Goal: Task Accomplishment & Management: Manage account settings

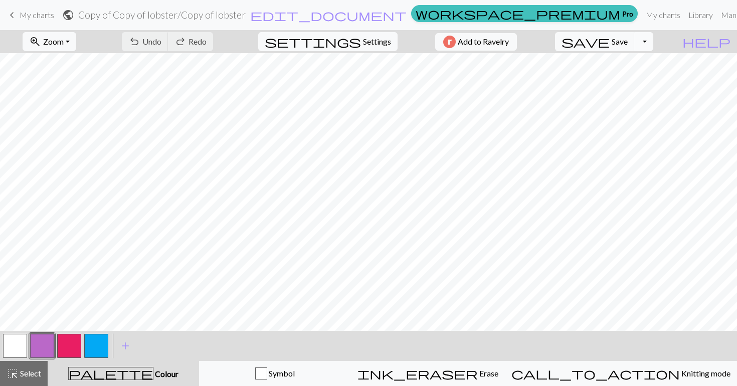
click at [653, 38] on button "Toggle Dropdown" at bounding box center [643, 41] width 19 height 19
click at [653, 40] on button "Toggle Dropdown" at bounding box center [643, 41] width 19 height 19
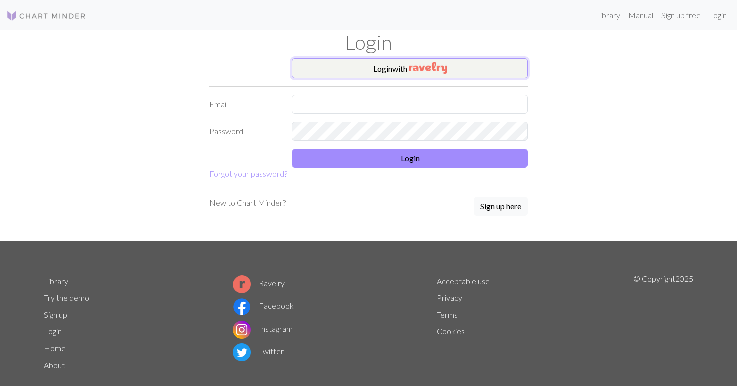
click at [402, 67] on button "Login with" at bounding box center [410, 68] width 236 height 20
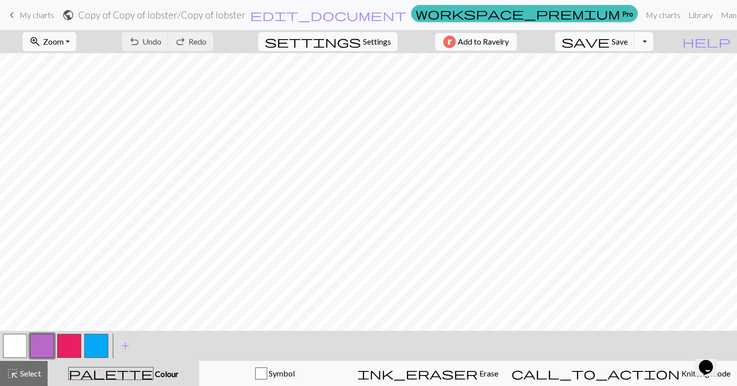
click at [653, 40] on button "Toggle Dropdown" at bounding box center [643, 41] width 19 height 19
click at [638, 79] on button "save_alt Download" at bounding box center [569, 80] width 165 height 16
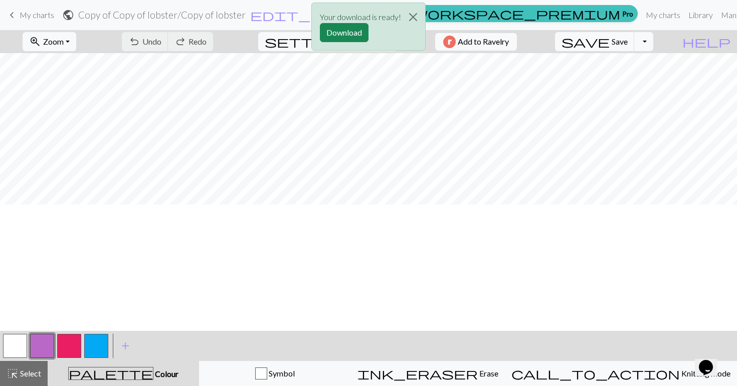
scroll to position [210, 0]
click at [344, 31] on button "Download" at bounding box center [344, 32] width 49 height 19
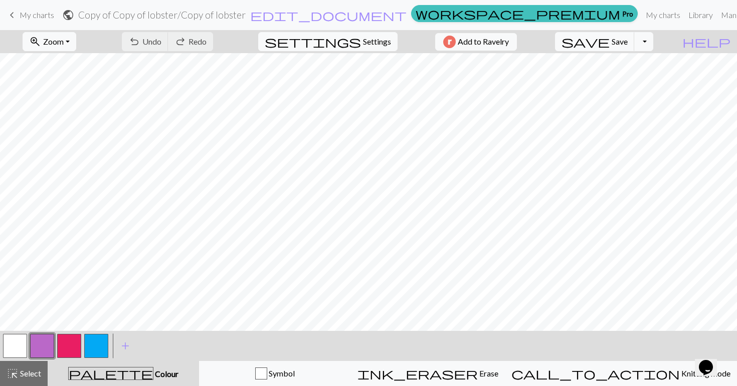
click at [30, 12] on span "My charts" at bounding box center [37, 15] width 35 height 10
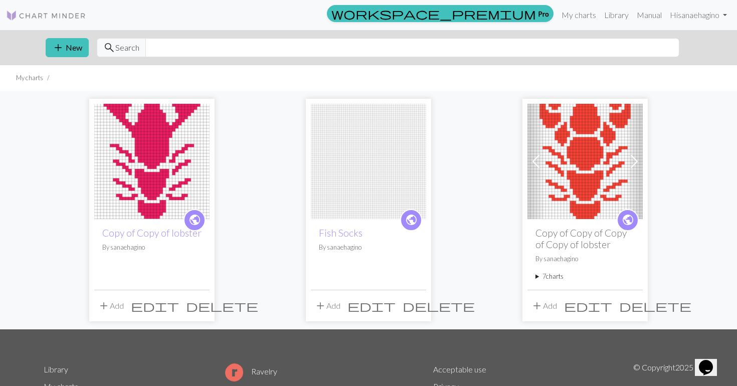
click at [591, 159] on img at bounding box center [585, 161] width 115 height 115
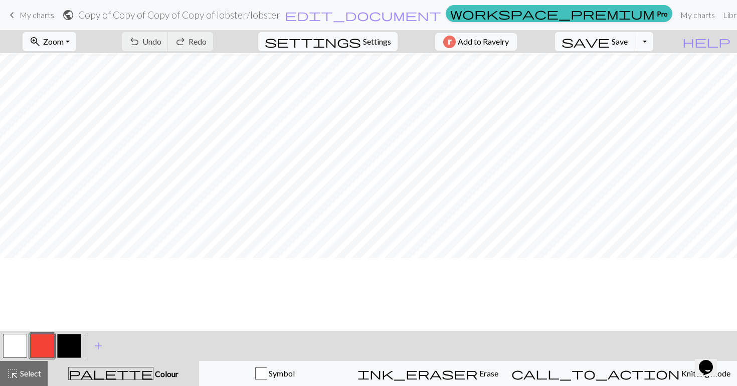
scroll to position [414, 0]
click at [363, 47] on span "Settings" at bounding box center [377, 42] width 28 height 12
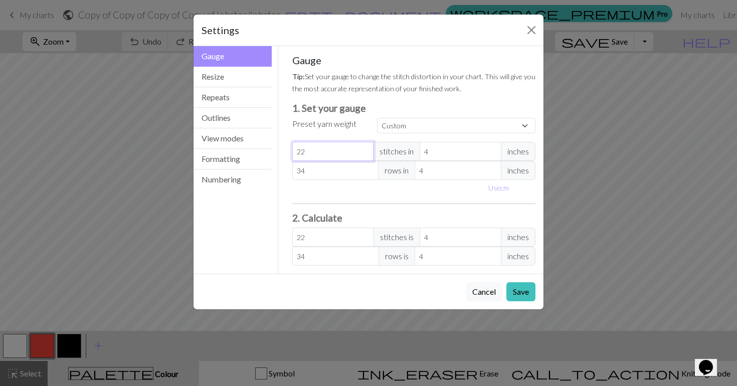
click at [337, 154] on input "22" at bounding box center [333, 151] width 82 height 19
type input "2"
type input "22"
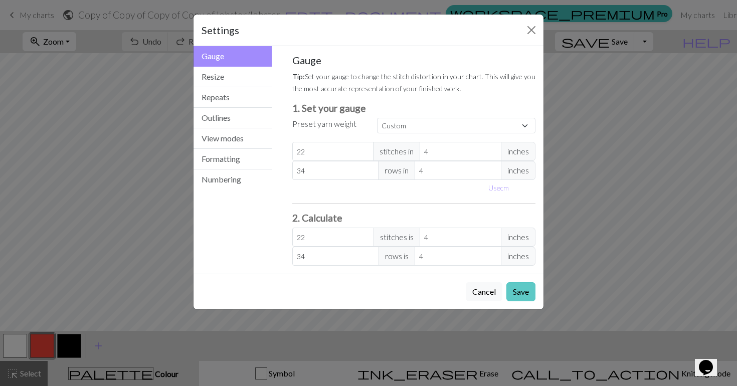
click at [517, 290] on button "Save" at bounding box center [520, 291] width 29 height 19
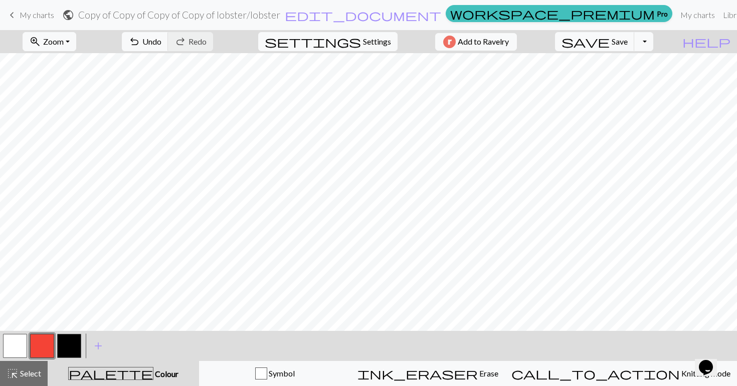
click at [32, 8] on link "keyboard_arrow_left My charts" at bounding box center [30, 15] width 48 height 17
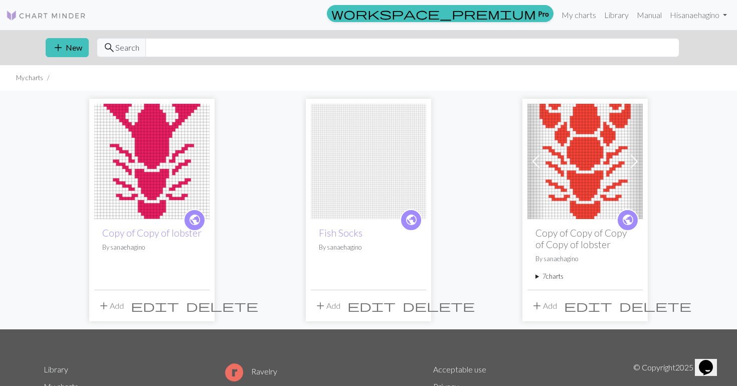
click at [178, 186] on img at bounding box center [151, 161] width 115 height 115
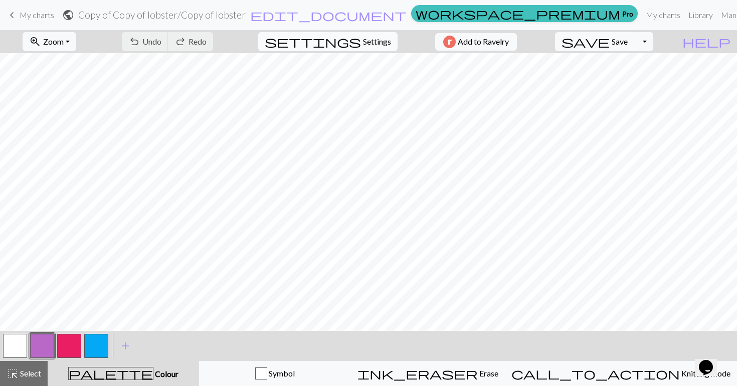
click at [375, 34] on button "settings Settings" at bounding box center [327, 41] width 139 height 19
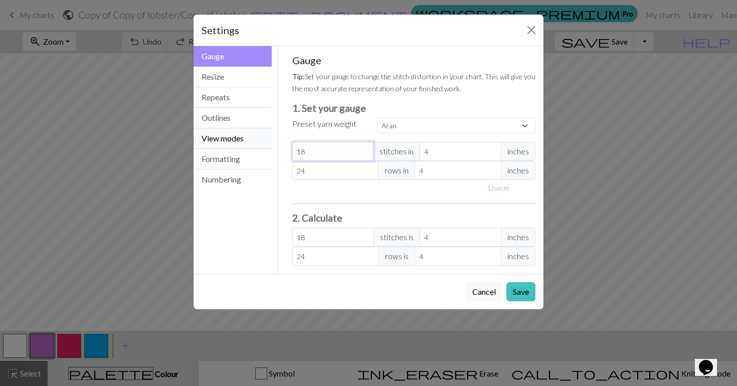
drag, startPoint x: 324, startPoint y: 156, endPoint x: 247, endPoint y: 144, distance: 78.7
click at [247, 144] on div "Gauge Gauge Resize Repeats Outlines View modes Formatting Numbering Gauge Resiz…" at bounding box center [369, 160] width 362 height 228
select select "custom"
type input "2"
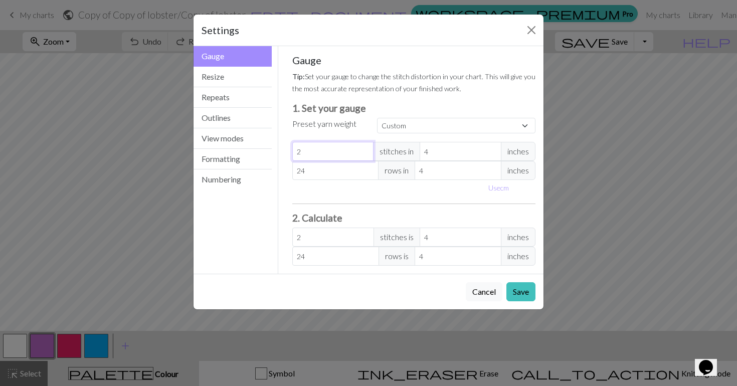
type input "22"
drag, startPoint x: 322, startPoint y: 175, endPoint x: 263, endPoint y: 171, distance: 59.3
click at [263, 171] on div "Gauge Gauge Resize Repeats Outlines View modes Formatting Numbering Gauge Resiz…" at bounding box center [369, 160] width 362 height 228
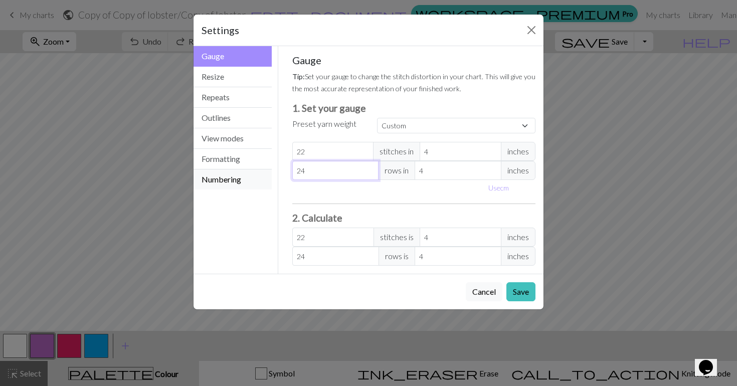
type input "3"
type input "34"
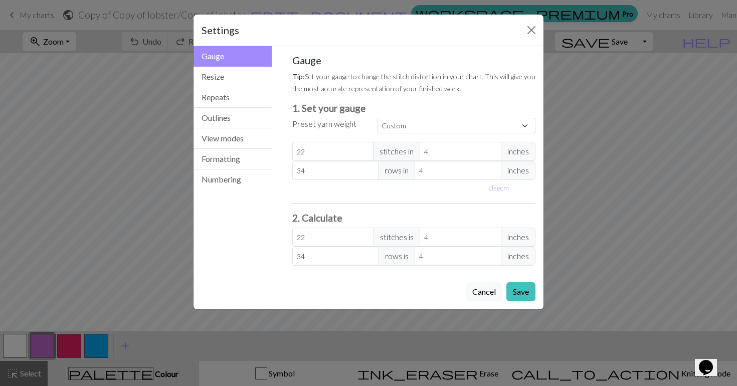
click at [448, 199] on div "Gauge Tip: Set your gauge to change the stitch distortion in your chart. This w…" at bounding box center [414, 160] width 244 height 212
click at [516, 292] on button "Save" at bounding box center [520, 291] width 29 height 19
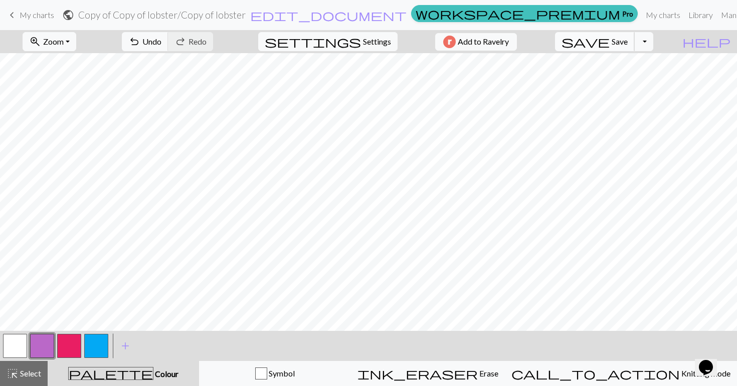
click at [610, 44] on span "save" at bounding box center [586, 42] width 48 height 14
click at [653, 43] on button "Toggle Dropdown" at bounding box center [643, 41] width 19 height 19
click at [626, 84] on button "save_alt Download" at bounding box center [569, 80] width 165 height 16
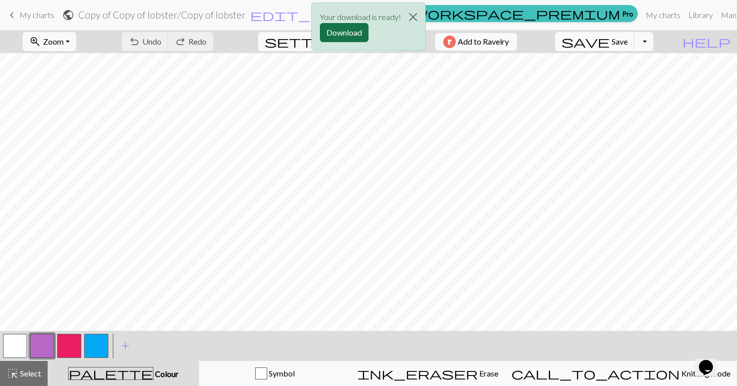
click at [355, 31] on button "Download" at bounding box center [344, 32] width 49 height 19
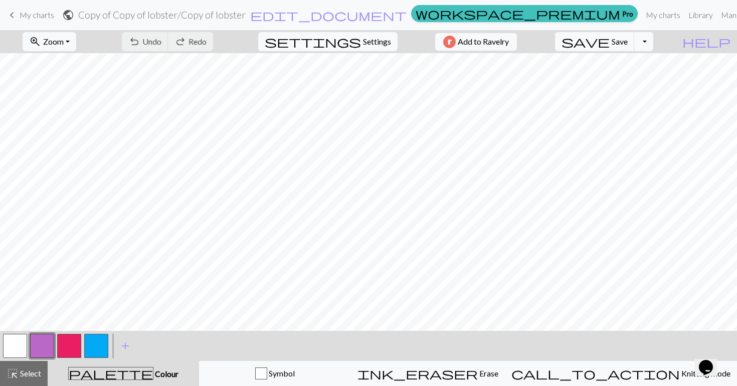
click at [17, 15] on span "keyboard_arrow_left" at bounding box center [12, 15] width 12 height 14
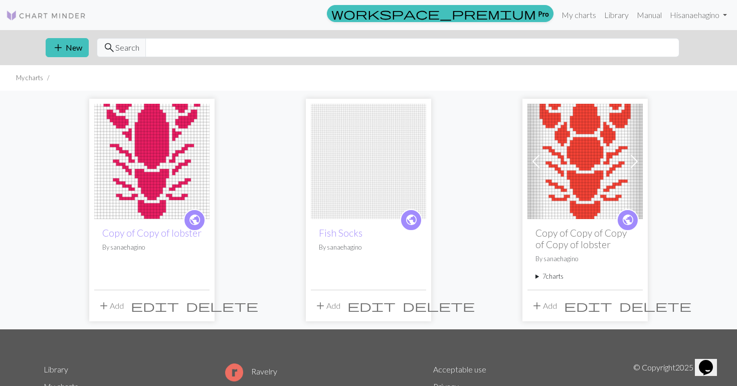
click at [569, 149] on img at bounding box center [585, 161] width 115 height 115
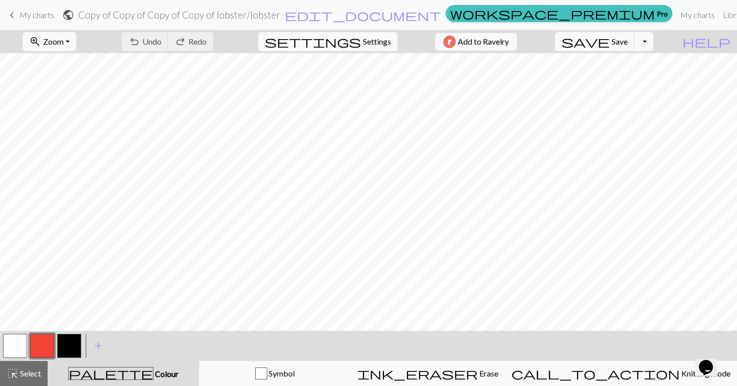
click at [19, 8] on link "keyboard_arrow_left My charts" at bounding box center [30, 15] width 48 height 17
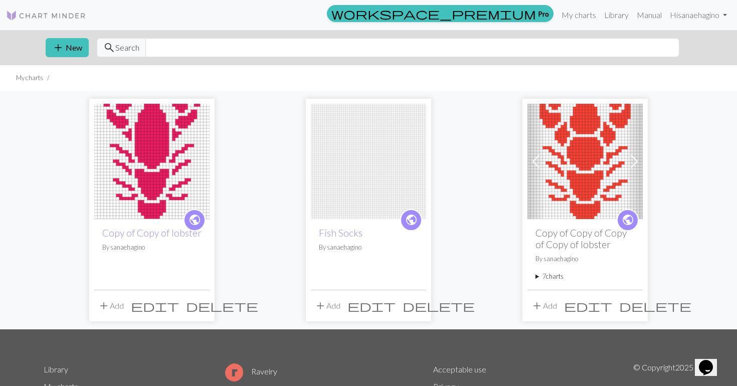
click at [537, 279] on summary "7 charts" at bounding box center [585, 277] width 99 height 10
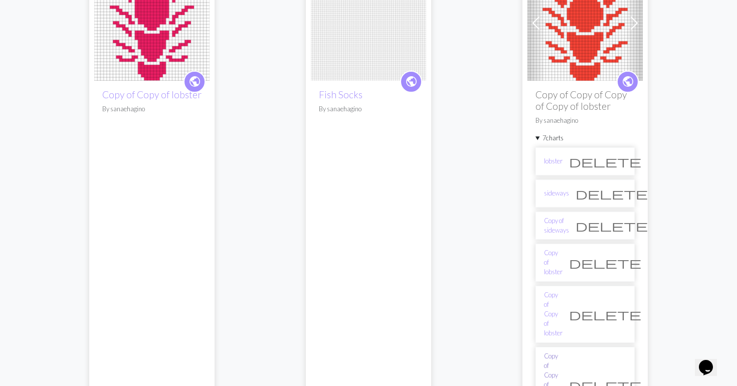
scroll to position [149, 0]
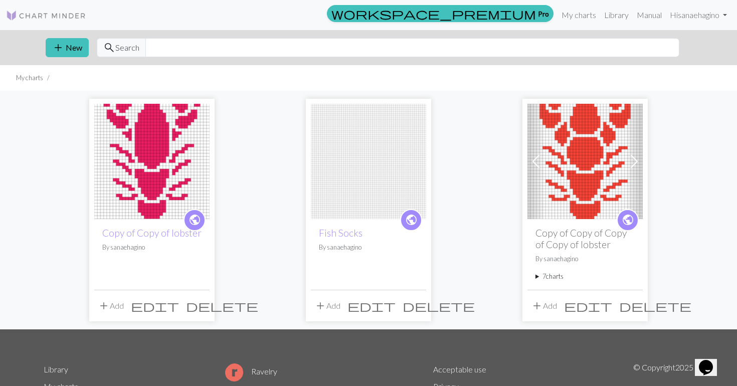
click at [536, 276] on summary "7 charts" at bounding box center [585, 277] width 99 height 10
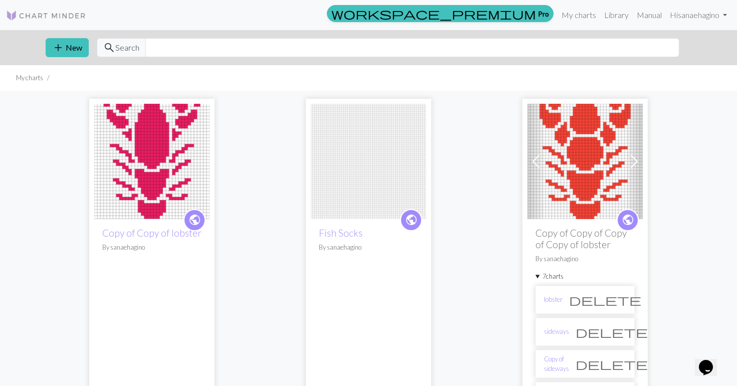
scroll to position [328, 0]
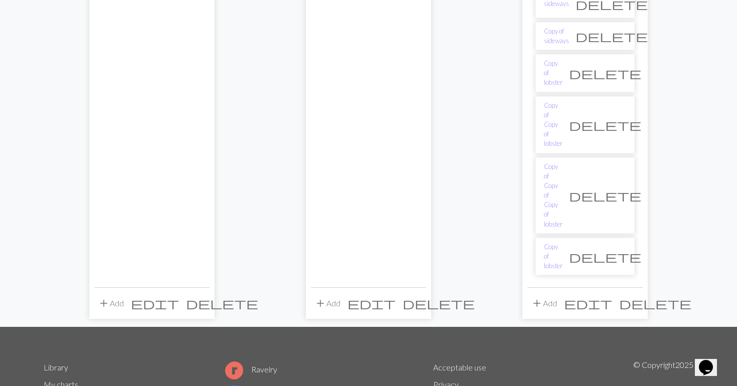
click at [619, 250] on span "delete" at bounding box center [605, 257] width 72 height 14
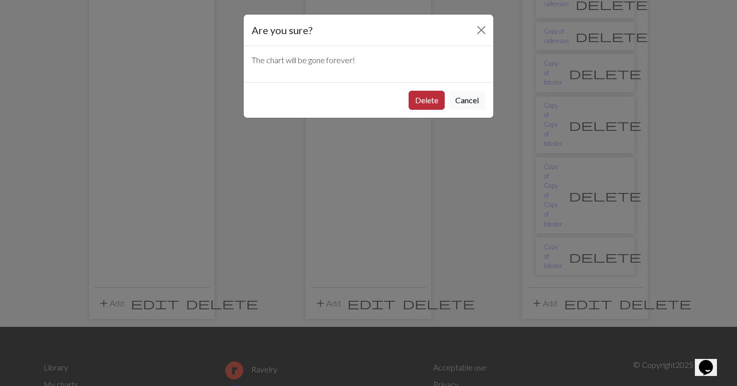
click at [426, 102] on button "Delete" at bounding box center [427, 100] width 36 height 19
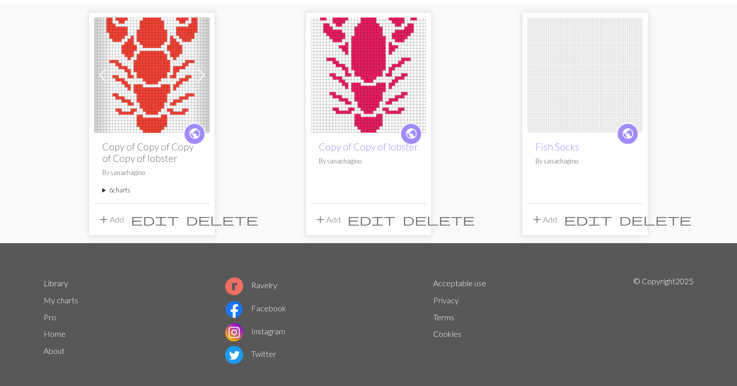
scroll to position [66, 0]
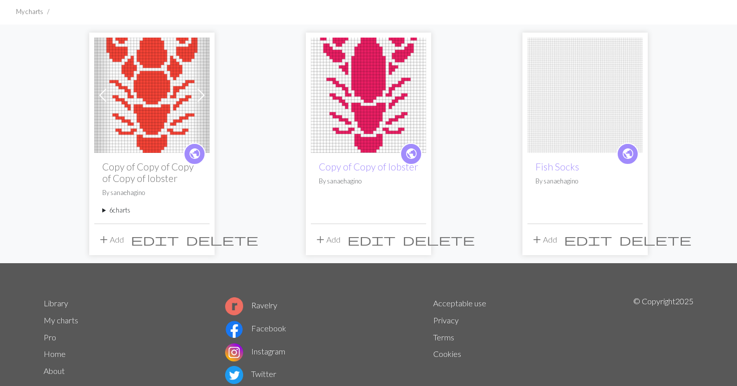
click at [155, 120] on img at bounding box center [151, 95] width 115 height 115
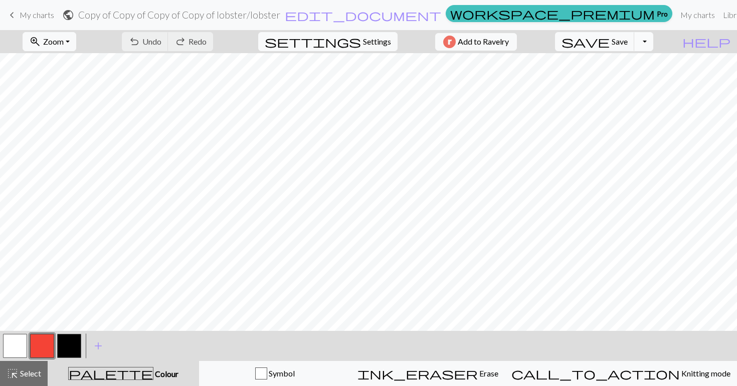
click at [653, 42] on button "Toggle Dropdown" at bounding box center [643, 41] width 19 height 19
click at [41, 372] on span "Select" at bounding box center [30, 374] width 23 height 10
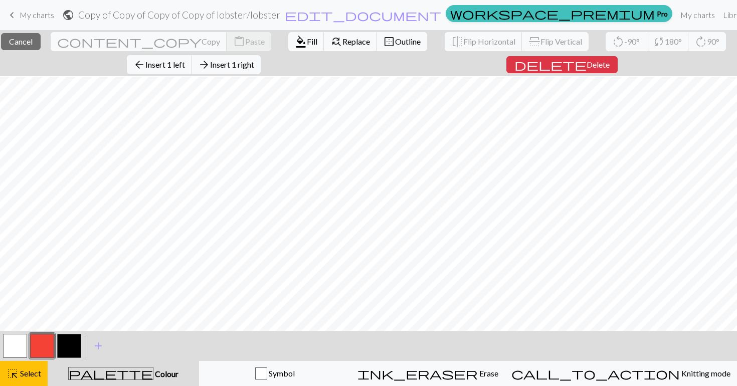
scroll to position [271, 0]
click at [587, 69] on span "Delete" at bounding box center [598, 65] width 23 height 10
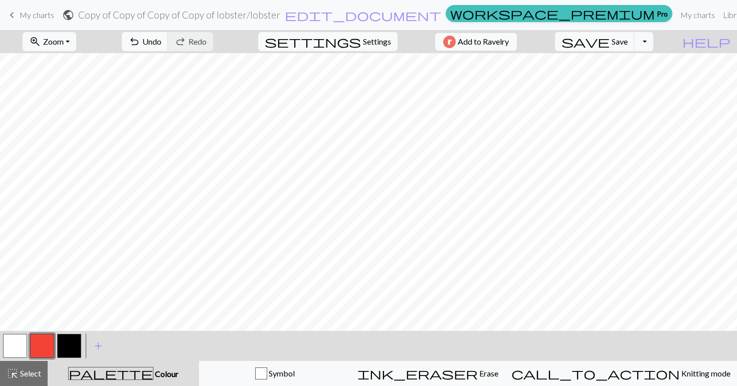
scroll to position [0, 0]
click at [653, 36] on button "Toggle Dropdown" at bounding box center [643, 41] width 19 height 19
click at [628, 41] on span "Save" at bounding box center [620, 42] width 16 height 10
click at [653, 40] on button "Toggle Dropdown" at bounding box center [643, 41] width 19 height 19
click at [632, 79] on button "save_alt Download" at bounding box center [569, 80] width 165 height 16
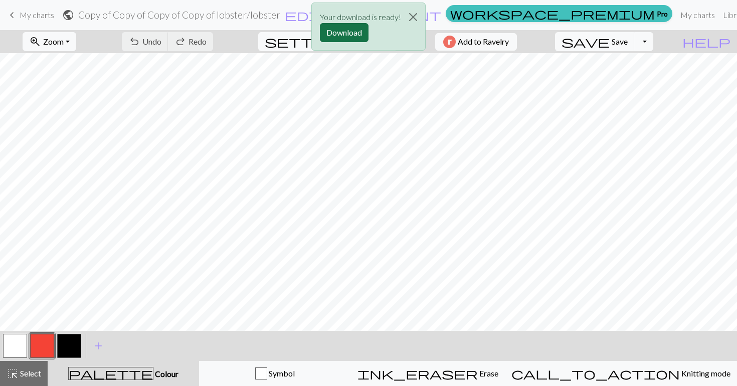
click at [351, 39] on button "Download" at bounding box center [344, 32] width 49 height 19
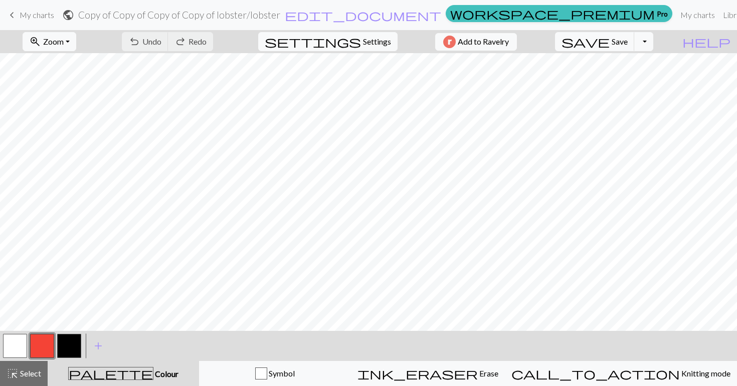
click at [33, 16] on span "My charts" at bounding box center [37, 15] width 35 height 10
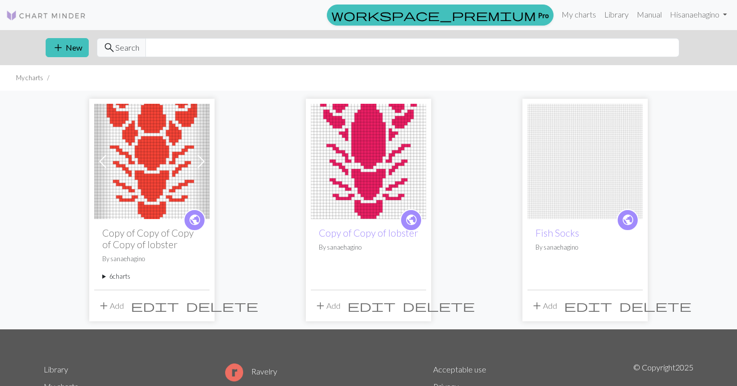
click at [365, 168] on img at bounding box center [368, 161] width 115 height 115
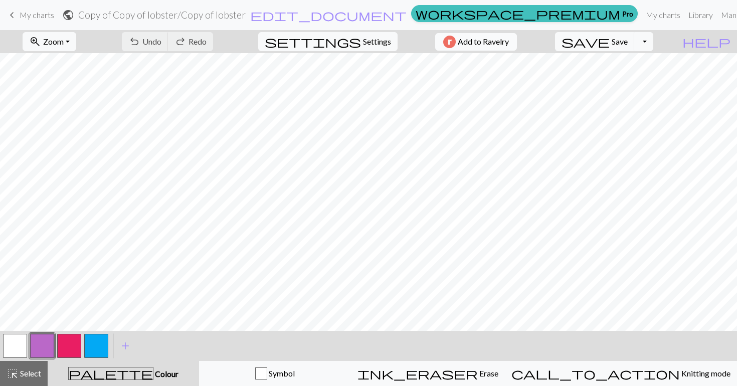
click at [505, 36] on span "Add to Ravelry" at bounding box center [483, 42] width 51 height 13
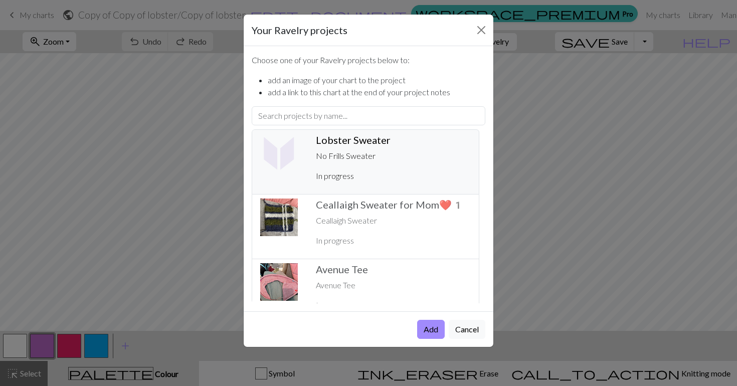
click at [365, 149] on div "Lobster Sweater ️ No Frills Sweater In progress" at bounding box center [393, 162] width 167 height 56
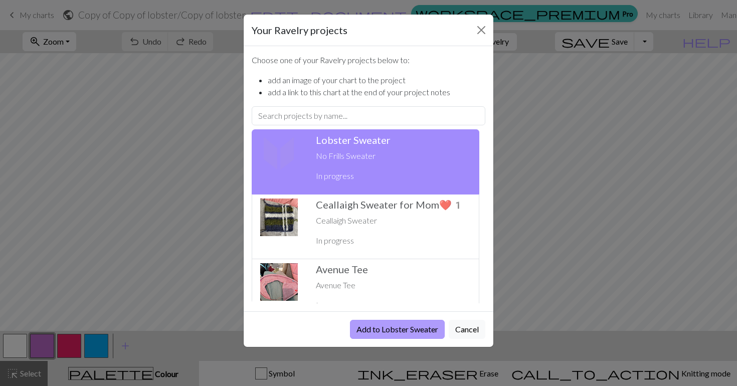
click at [418, 325] on button "Add to Lobster Sweater" at bounding box center [397, 329] width 95 height 19
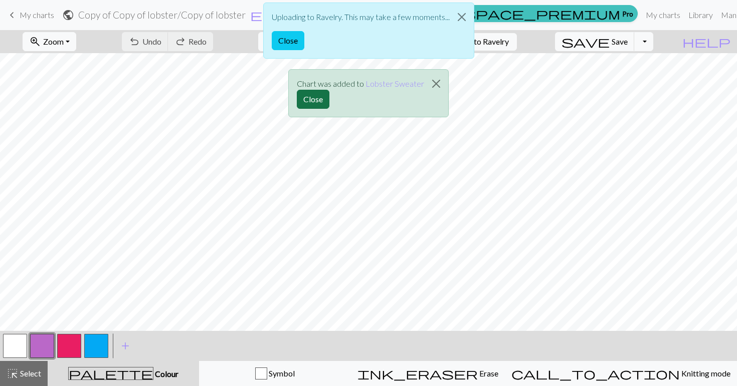
click at [313, 98] on button "Close" at bounding box center [313, 99] width 33 height 19
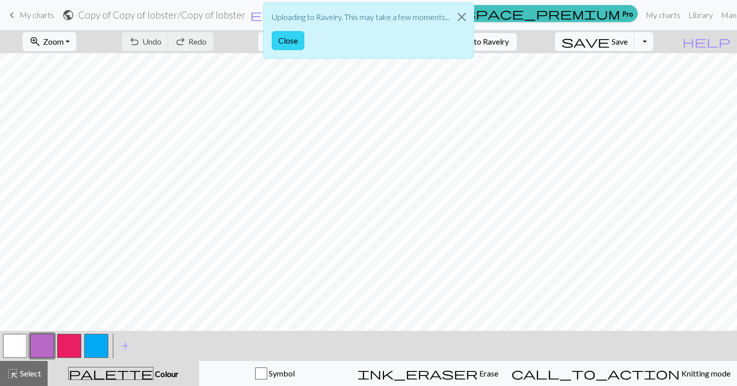
click at [293, 43] on button "Close" at bounding box center [288, 40] width 33 height 19
